Goal: Information Seeking & Learning: Check status

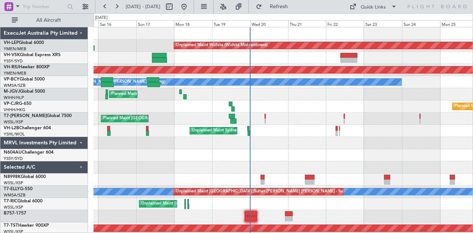
click at [205, 105] on div "Unplanned Maint Wichita (Wichita Mid-continent) Planned Maint [GEOGRAPHIC_DATA]…" at bounding box center [284, 228] width 380 height 403
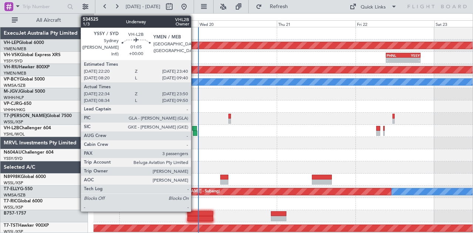
click at [195, 127] on div at bounding box center [194, 128] width 4 height 5
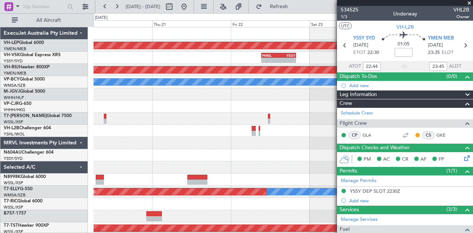
click at [154, 130] on div "Unplanned Maint Wichita (Wichita Mid-continent) - - PHNL 09:20 Z YSSY 19:50 Z P…" at bounding box center [284, 228] width 380 height 403
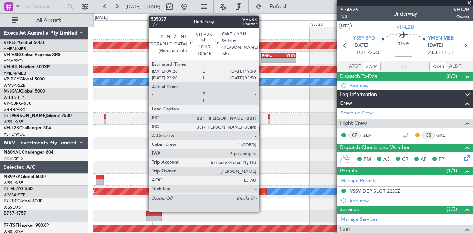
click at [263, 53] on div "PHNL 09:20 Z YSSY 19:50 Z" at bounding box center [278, 55] width 35 height 5
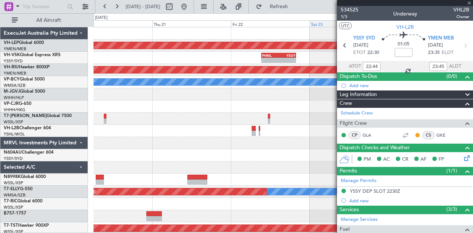
type input "+00:45"
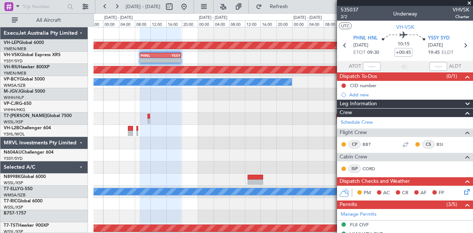
click at [115, 72] on div "Unplanned Maint Wichita (Wichita Mid-continent) - - PHNL 09:20 Z YSSY 19:50 Z P…" at bounding box center [284, 228] width 380 height 403
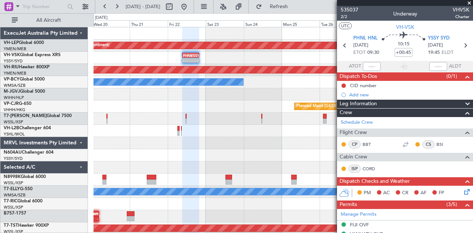
click at [168, 61] on div "- - PHNL 09:20 Z YSSY 19:50 Z 10:07 Z 19:40 Z YSSY 10:05 Z PHNL 19:25 Z" at bounding box center [284, 58] width 380 height 12
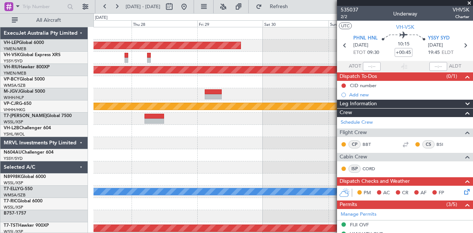
click at [201, 63] on div at bounding box center [284, 58] width 380 height 12
click at [195, 60] on div at bounding box center [284, 58] width 380 height 12
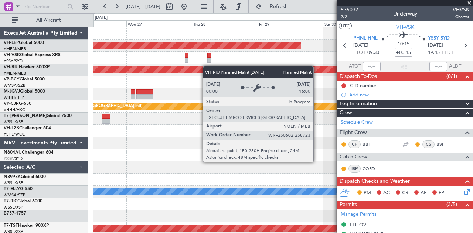
click at [207, 66] on div "Unplanned Maint Wichita (Wichita Mid-continent) Planned Maint [GEOGRAPHIC_DATA]…" at bounding box center [284, 228] width 380 height 403
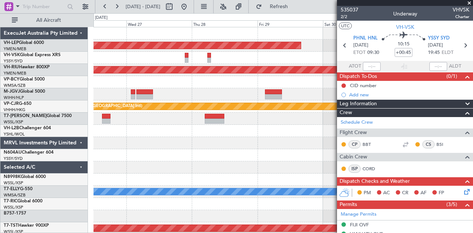
click at [274, 77] on div "Unplanned Maint Wichita (Wichita Mid-continent) Planned Maint [GEOGRAPHIC_DATA]…" at bounding box center [284, 228] width 380 height 403
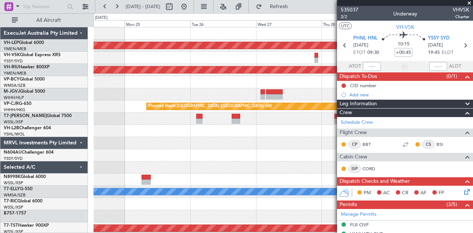
click at [220, 59] on div at bounding box center [284, 58] width 380 height 12
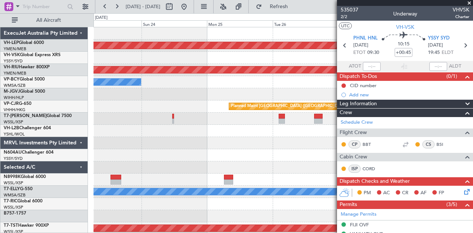
click at [267, 16] on div "Unplanned Maint Wichita (Wichita Mid-continent) Planned Maint [GEOGRAPHIC_DATA]…" at bounding box center [236, 123] width 473 height 220
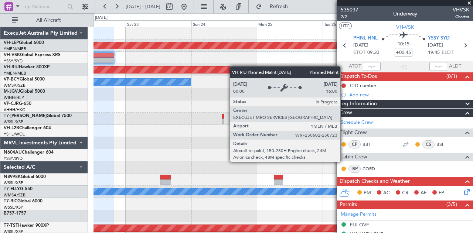
click at [124, 57] on div at bounding box center [284, 58] width 380 height 12
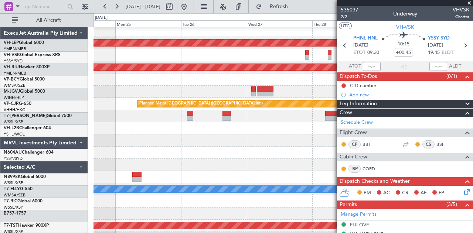
scroll to position [4, 0]
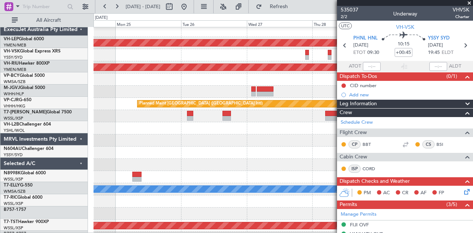
click at [186, 51] on div at bounding box center [284, 55] width 380 height 12
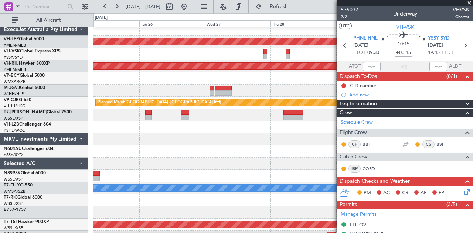
scroll to position [0, 0]
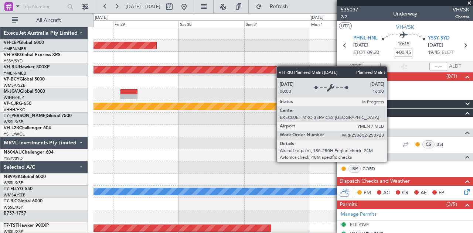
click at [186, 71] on div "Unplanned Maint Wichita (Wichita Mid-continent) Planned Maint [GEOGRAPHIC_DATA]…" at bounding box center [284, 228] width 380 height 403
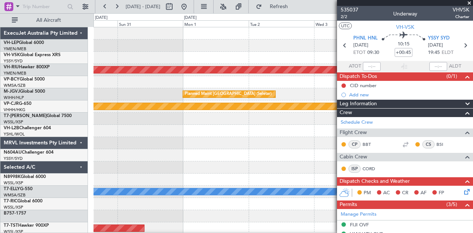
click at [118, 60] on div at bounding box center [284, 58] width 380 height 12
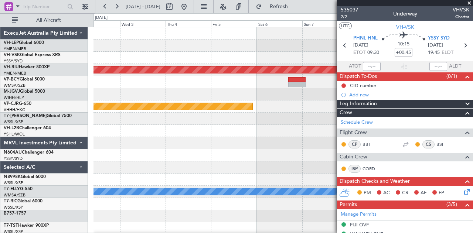
click at [140, 56] on div "Planned Maint [GEOGRAPHIC_DATA] ([GEOGRAPHIC_DATA]) Planned Maint [GEOGRAPHIC_D…" at bounding box center [284, 228] width 380 height 403
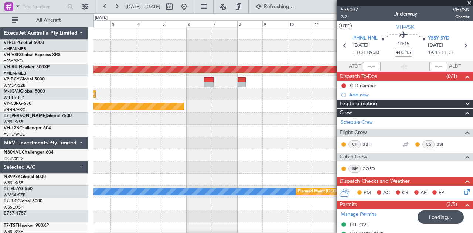
click at [133, 55] on div at bounding box center [284, 58] width 380 height 12
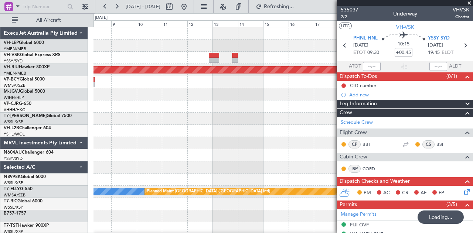
click at [140, 55] on div "Planned Maint [GEOGRAPHIC_DATA] ([GEOGRAPHIC_DATA]) Planned Maint [GEOGRAPHIC_D…" at bounding box center [284, 228] width 380 height 403
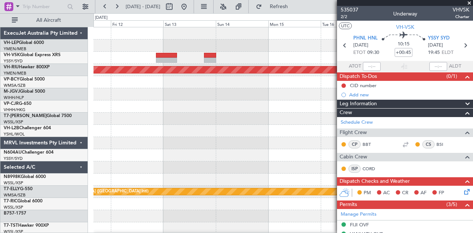
click at [239, 98] on div at bounding box center [284, 94] width 380 height 12
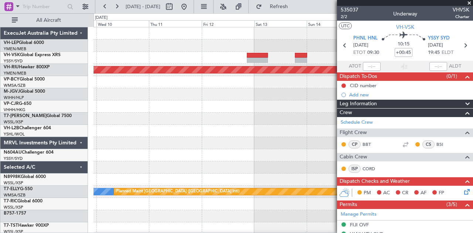
click at [247, 64] on div "Planned Maint [GEOGRAPHIC_DATA] ([GEOGRAPHIC_DATA]) [PERSON_NAME] Planned Maint…" at bounding box center [284, 228] width 380 height 403
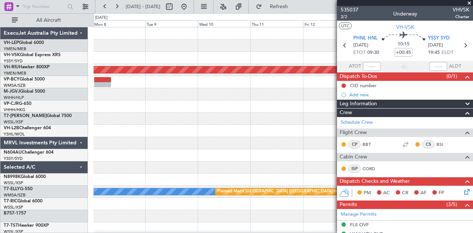
click at [307, 74] on div "Planned Maint [GEOGRAPHIC_DATA] ([GEOGRAPHIC_DATA]) [PERSON_NAME] Planned Maint…" at bounding box center [284, 228] width 380 height 403
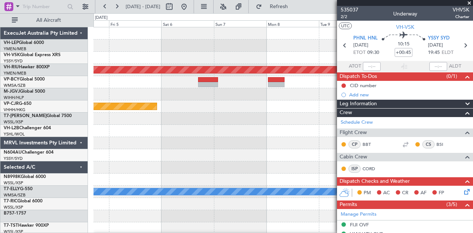
click at [323, 57] on div at bounding box center [284, 58] width 380 height 12
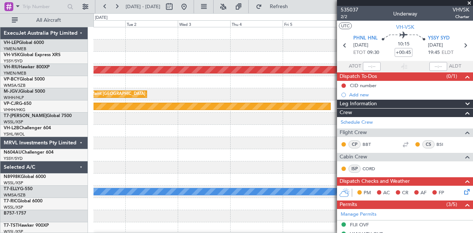
click at [288, 53] on div "Planned Maint [GEOGRAPHIC_DATA] ([GEOGRAPHIC_DATA]) Planned Maint [GEOGRAPHIC_D…" at bounding box center [284, 228] width 380 height 403
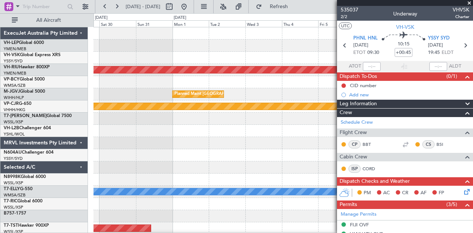
click at [247, 64] on div "Unplanned Maint Wichita (Wichita Mid-continent) Planned Maint [GEOGRAPHIC_DATA]…" at bounding box center [284, 228] width 380 height 403
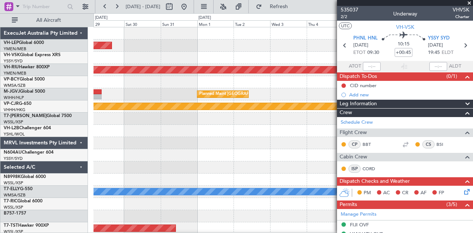
click at [298, 79] on div "Unplanned Maint Wichita (Wichita Mid-continent) Planned Maint [GEOGRAPHIC_DATA]…" at bounding box center [284, 228] width 380 height 403
